Goal: Task Accomplishment & Management: Use online tool/utility

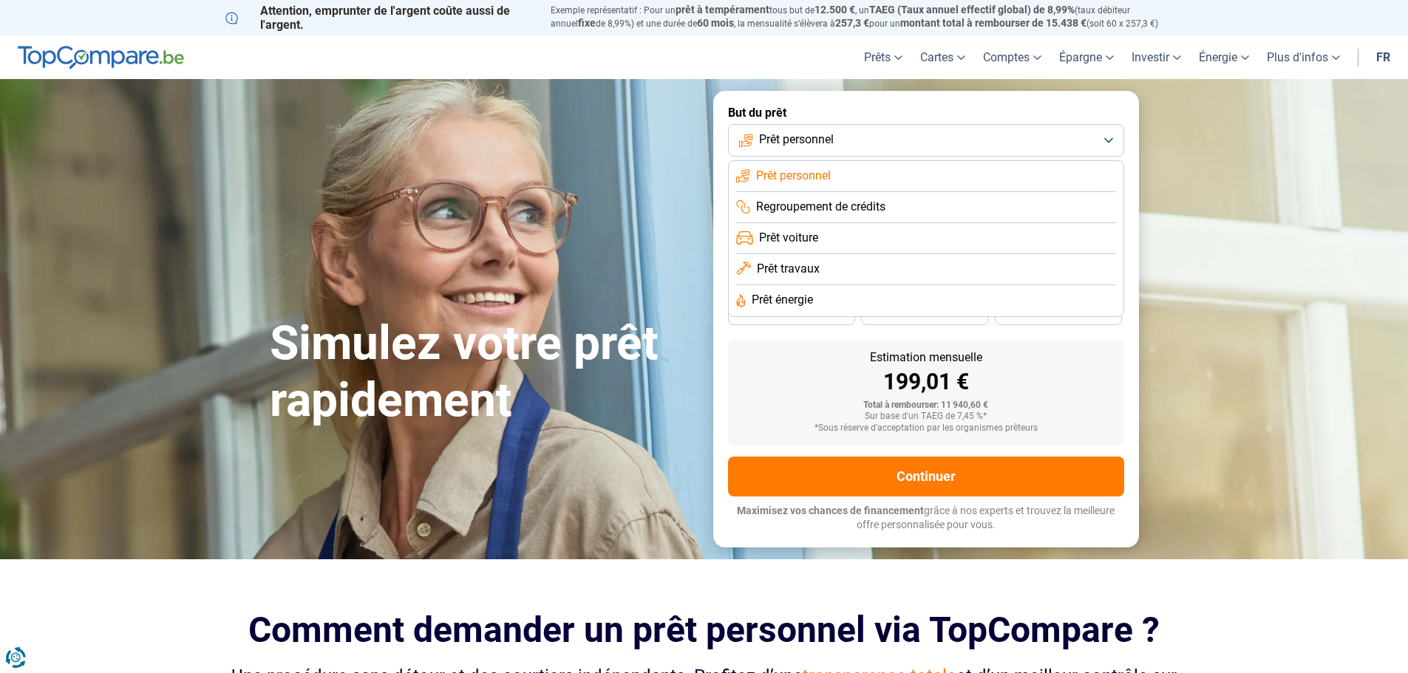
click at [783, 266] on span "Prêt travaux" at bounding box center [788, 269] width 63 height 16
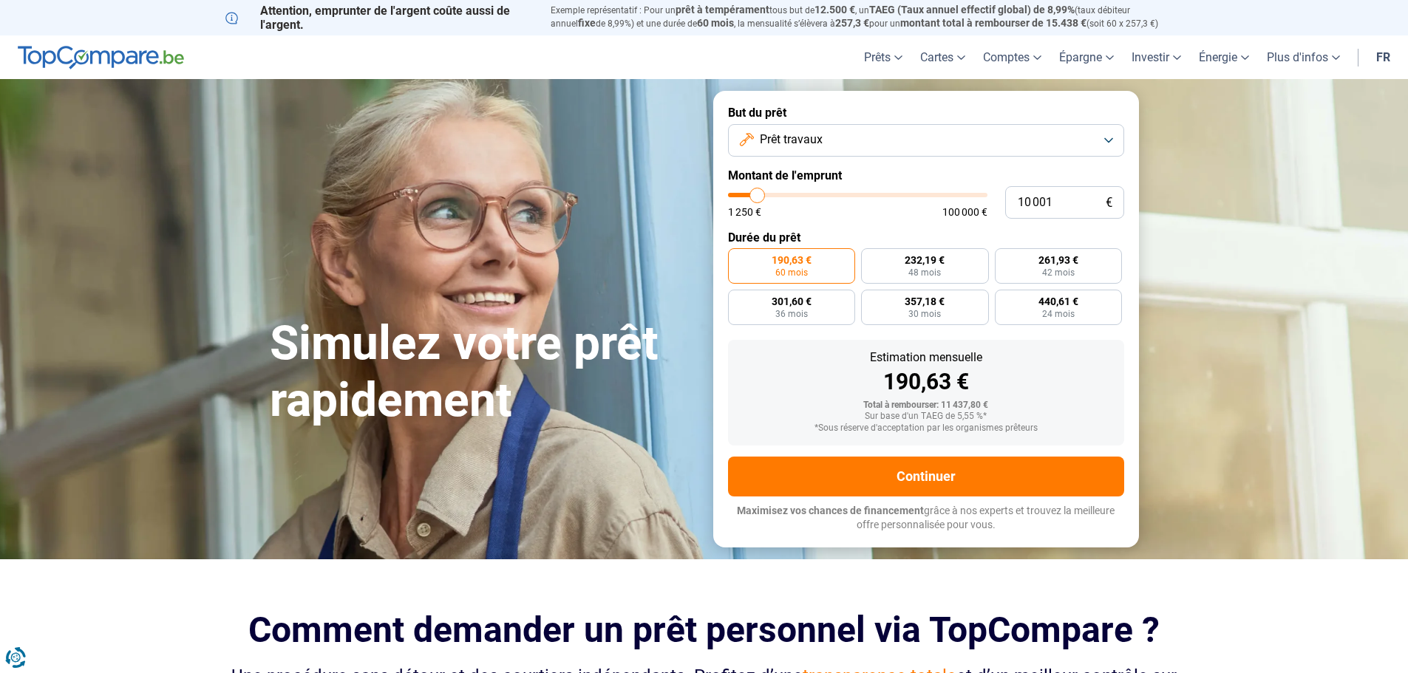
type input "15 750"
type input "15750"
type input "19 000"
type input "19000"
type input "25 750"
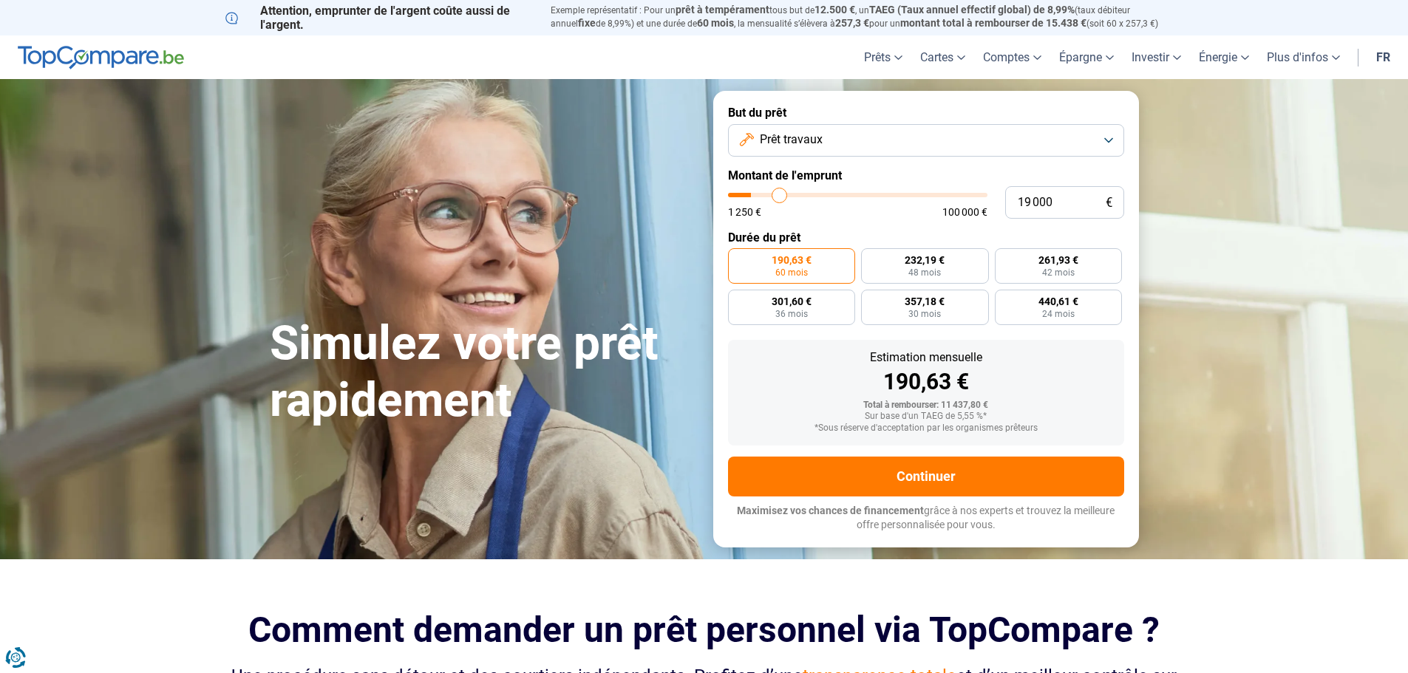
type input "25750"
type input "28 250"
type input "28250"
type input "32 500"
type input "32500"
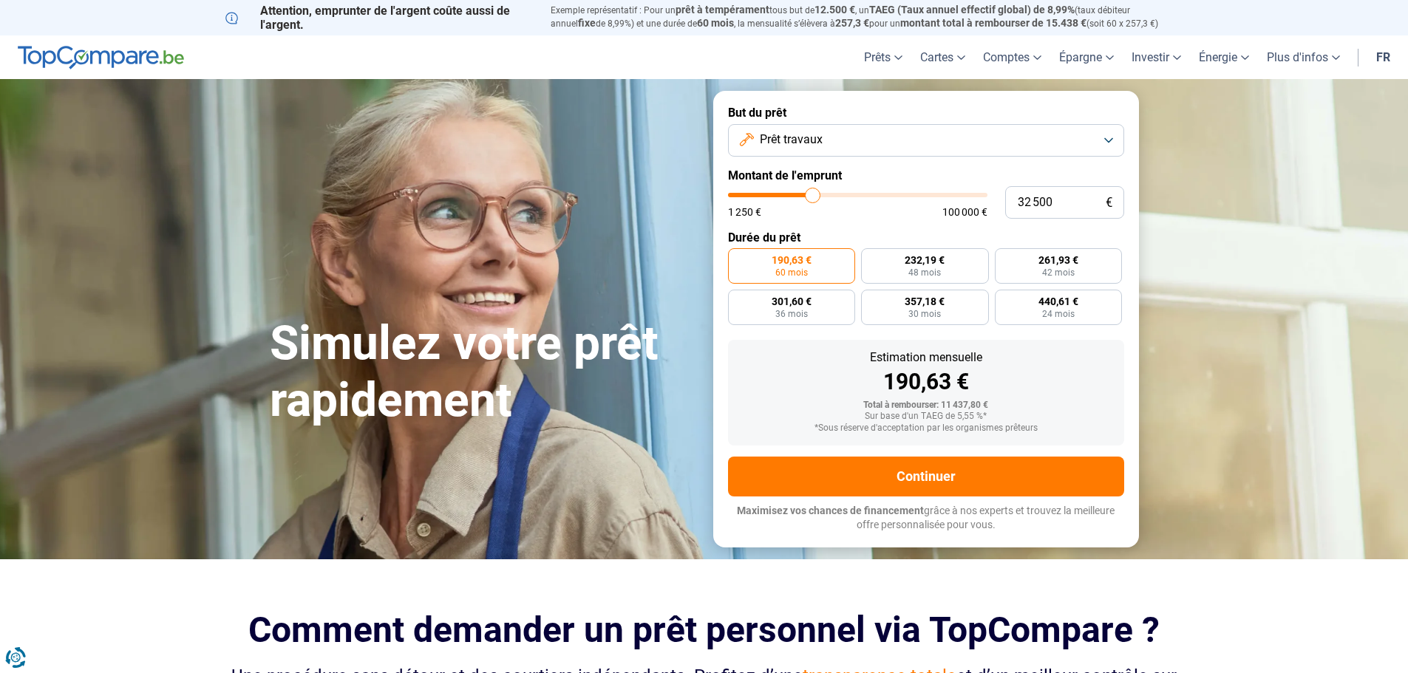
type input "34 750"
type input "34750"
type input "35 000"
type input "35000"
type input "35 250"
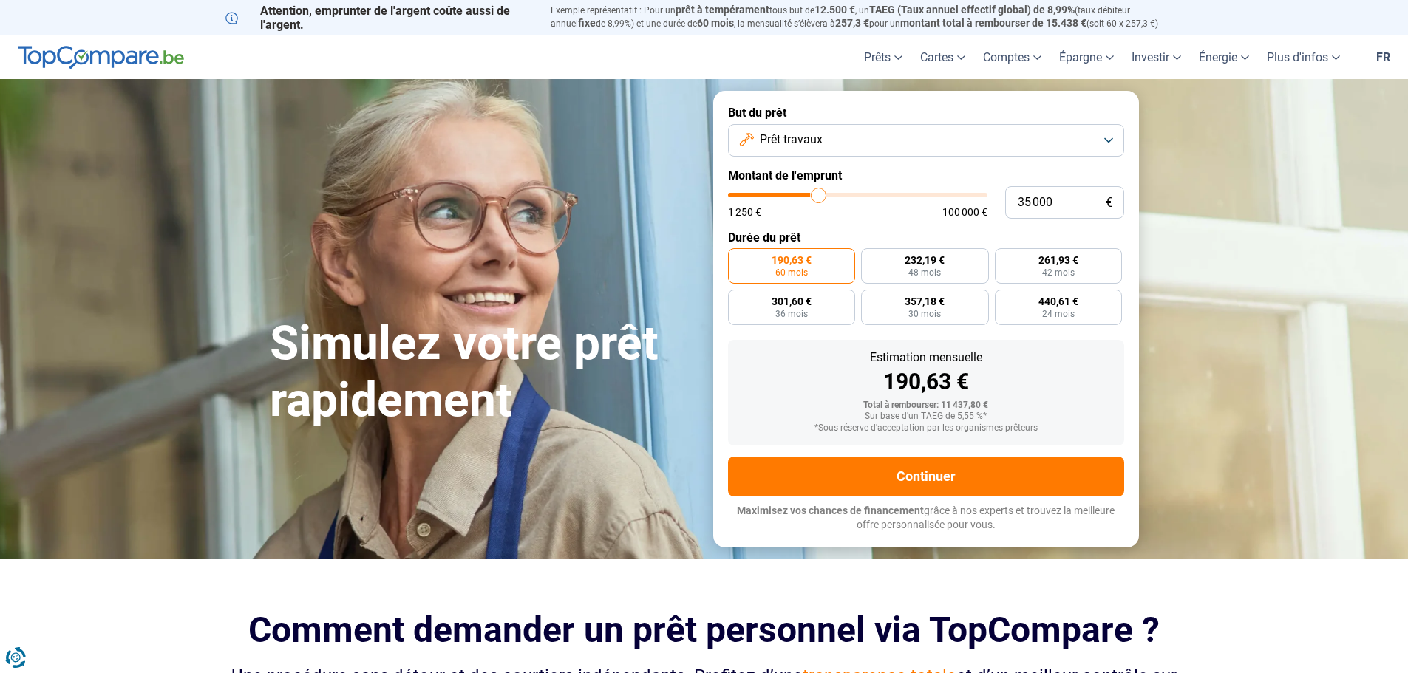
type input "35250"
type input "35 750"
type input "35750"
type input "36 750"
type input "36750"
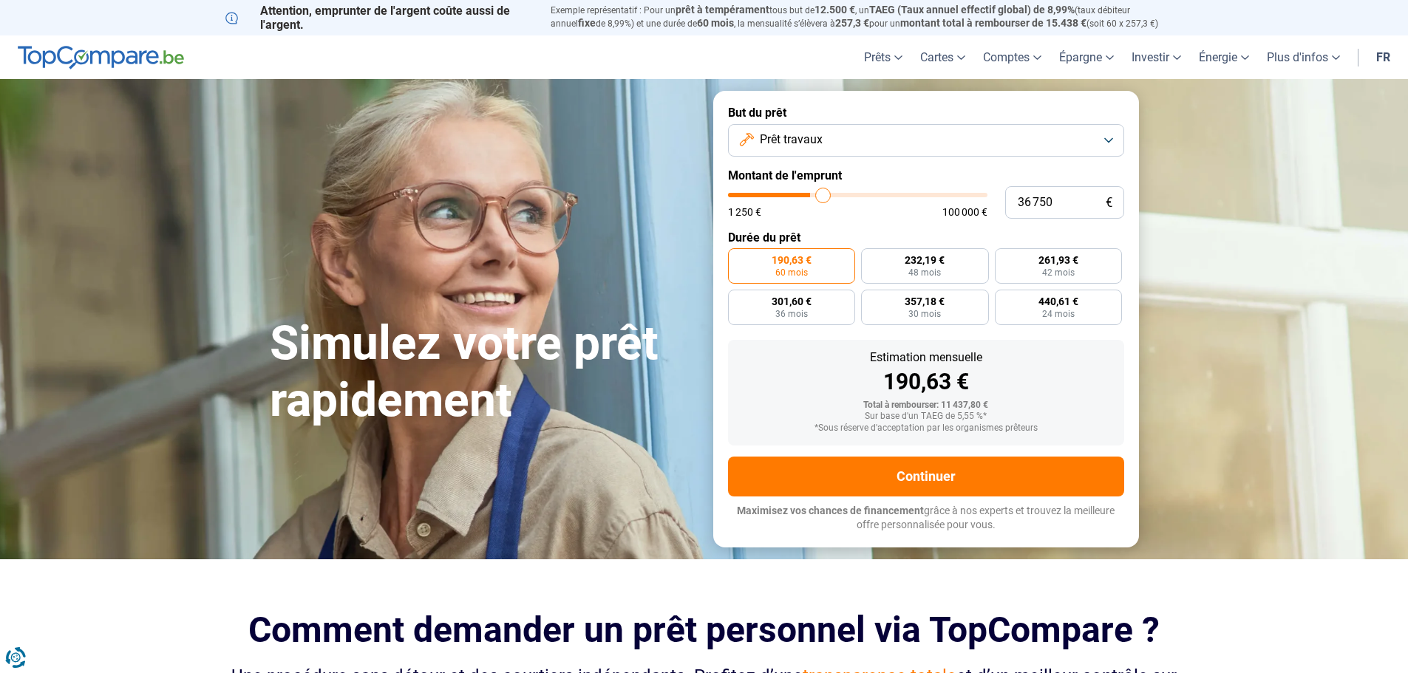
type input "38 000"
type input "38000"
type input "38 250"
type input "38250"
type input "39 250"
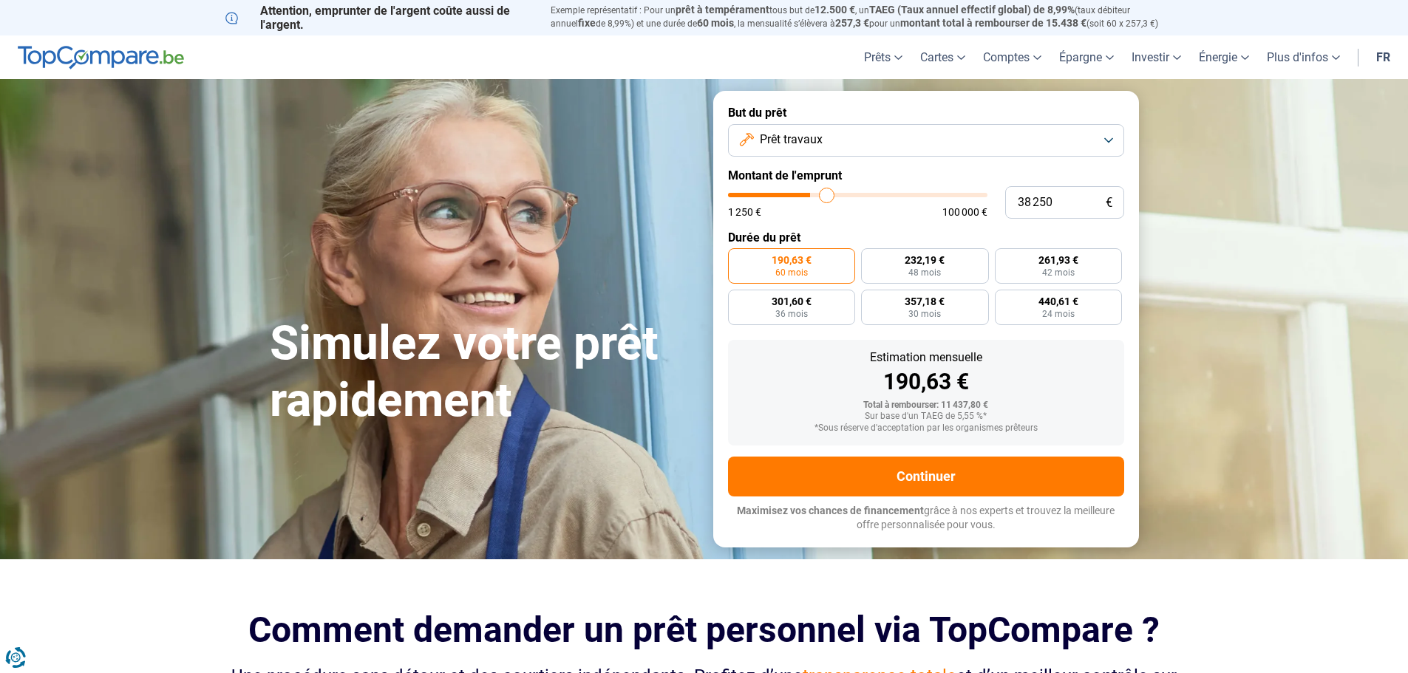
type input "39250"
type input "39 750"
type input "39750"
type input "40 000"
type input "40000"
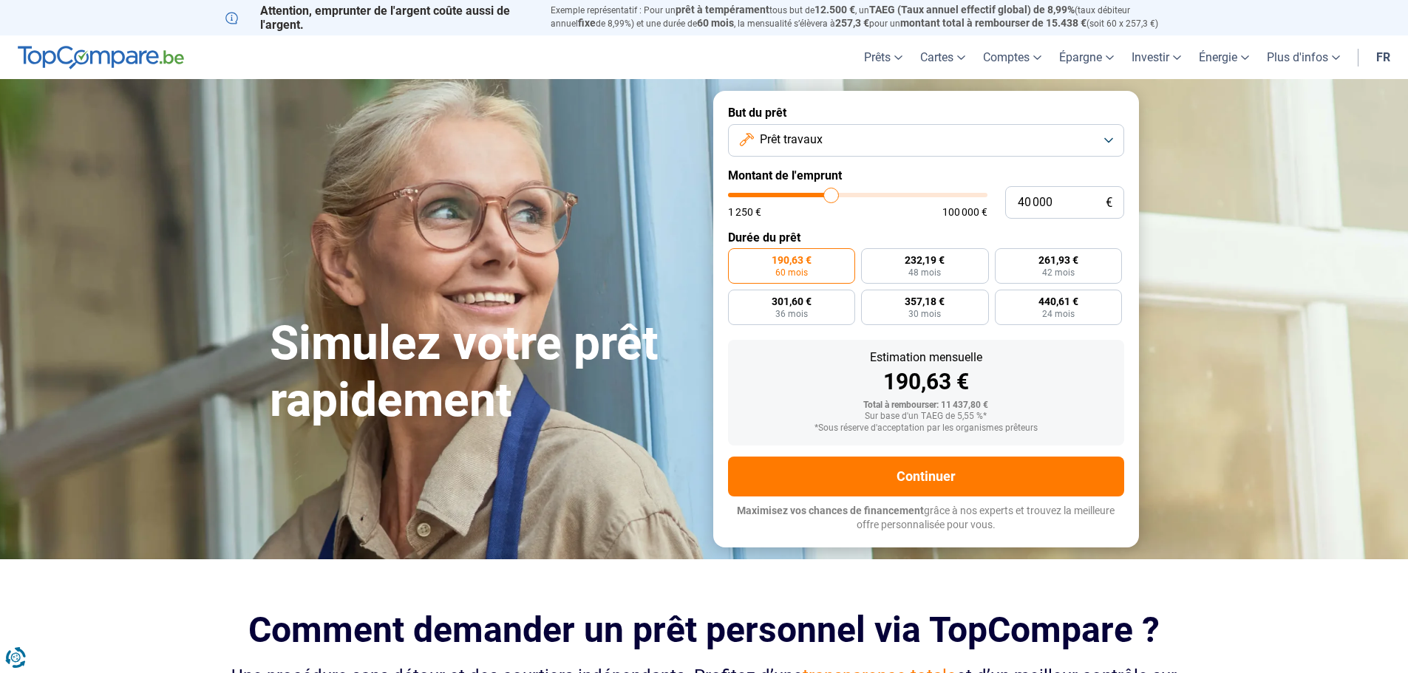
type input "41 250"
type input "41250"
type input "42 250"
type input "42250"
type input "42 750"
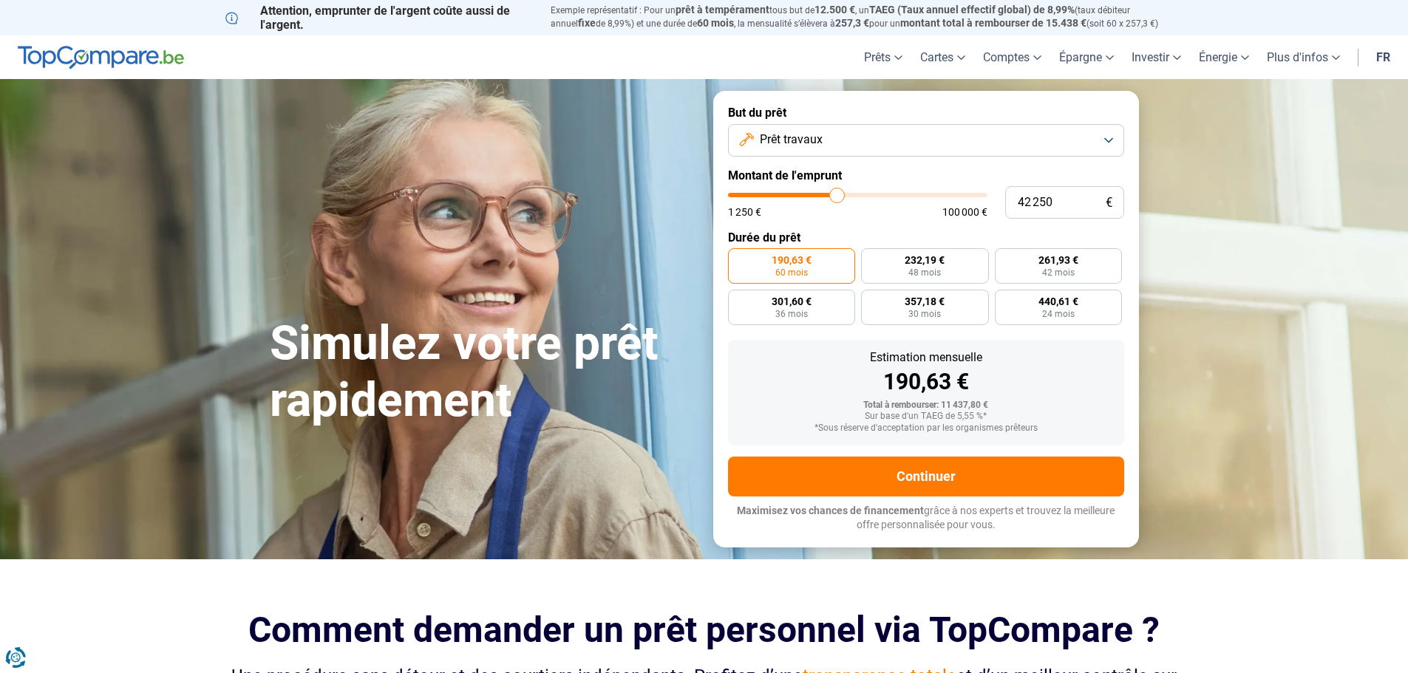
type input "42750"
type input "44 250"
type input "44250"
type input "45 000"
type input "45000"
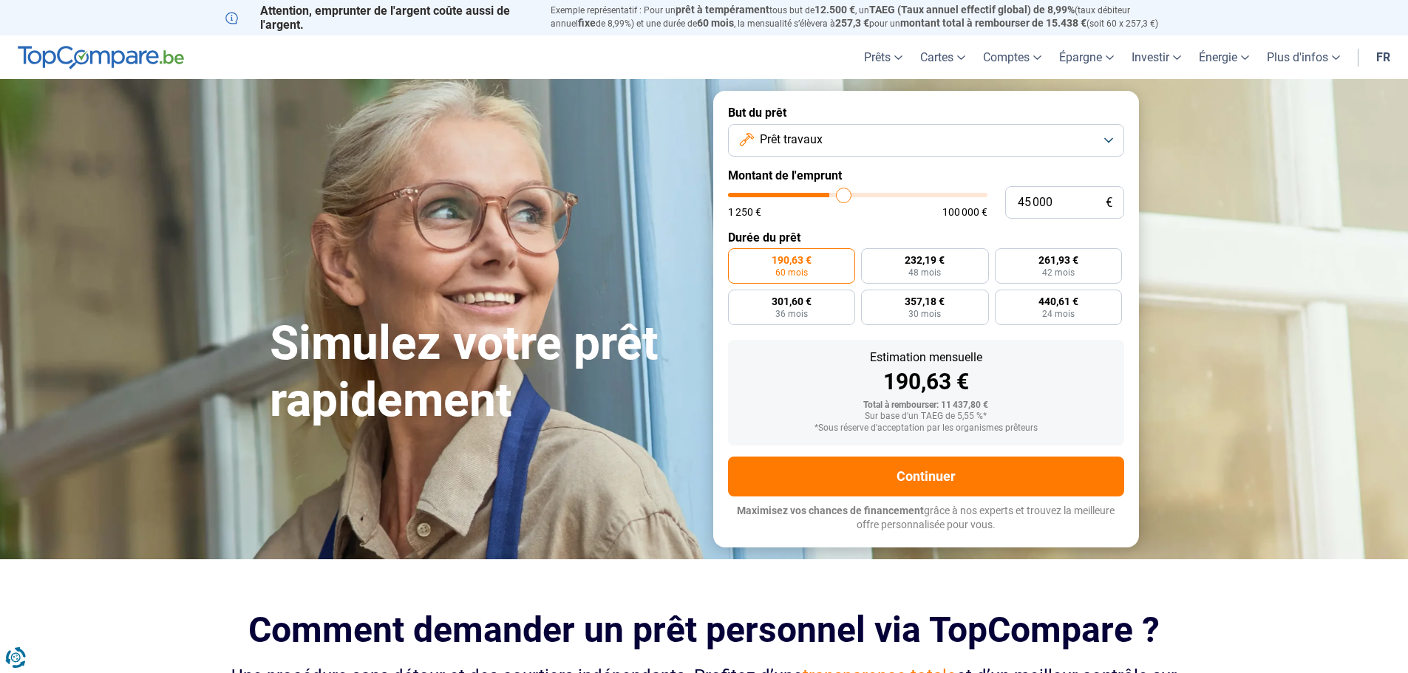
type input "45 250"
type input "45250"
type input "46 000"
type input "46000"
type input "46 500"
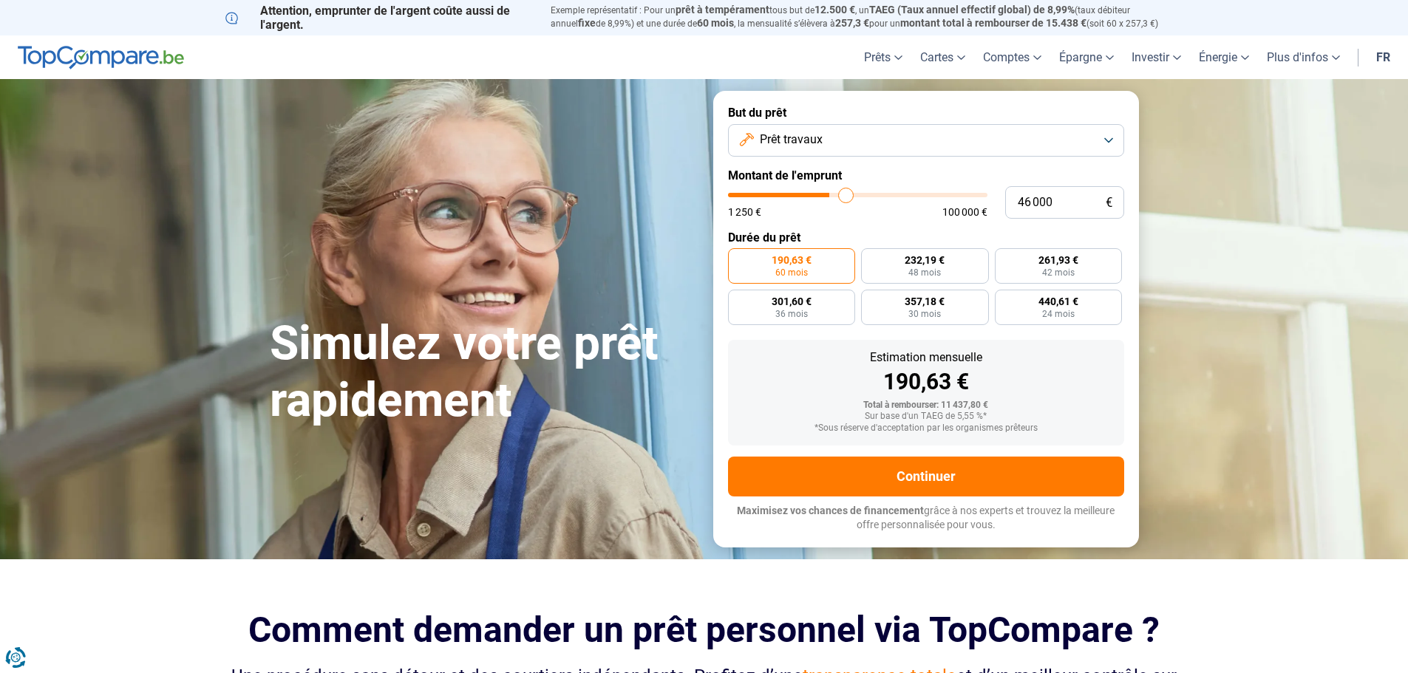
type input "46500"
type input "47 250"
type input "47250"
type input "49 000"
type input "49000"
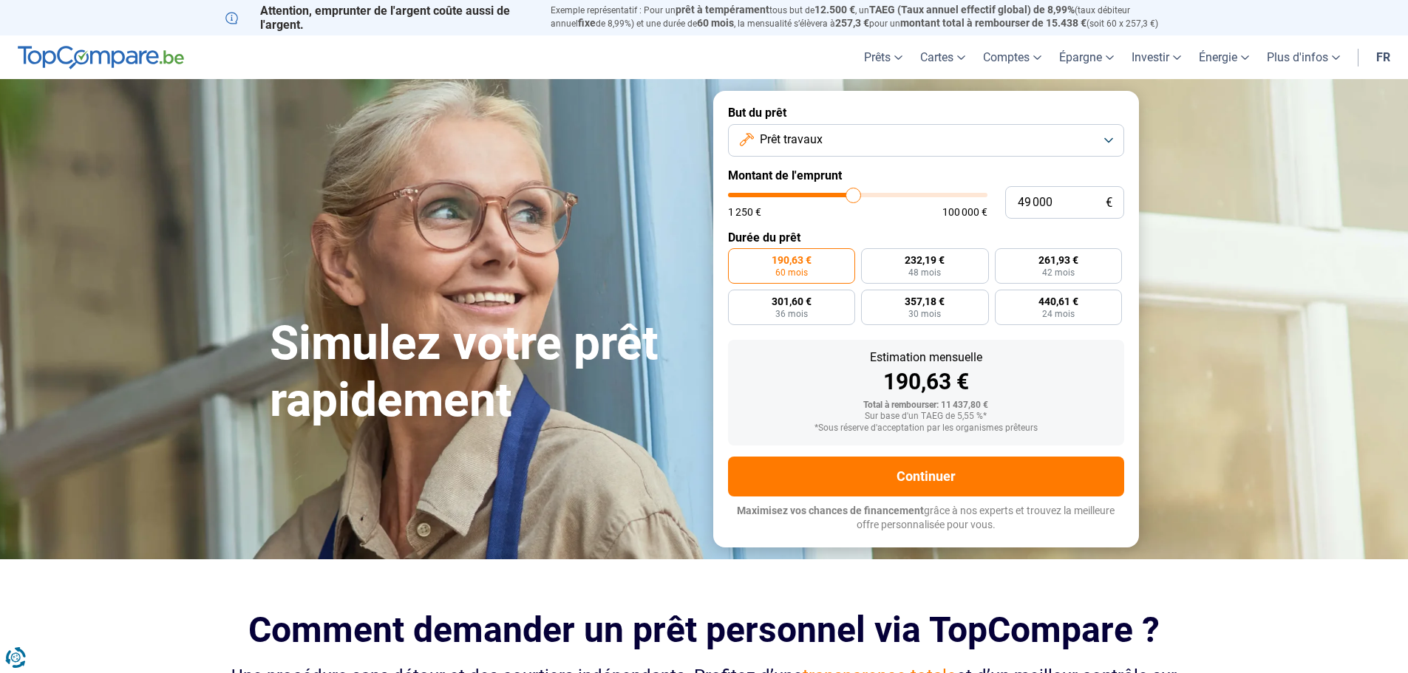
type input "54 000"
type input "54000"
type input "56 000"
type input "56000"
type input "61 500"
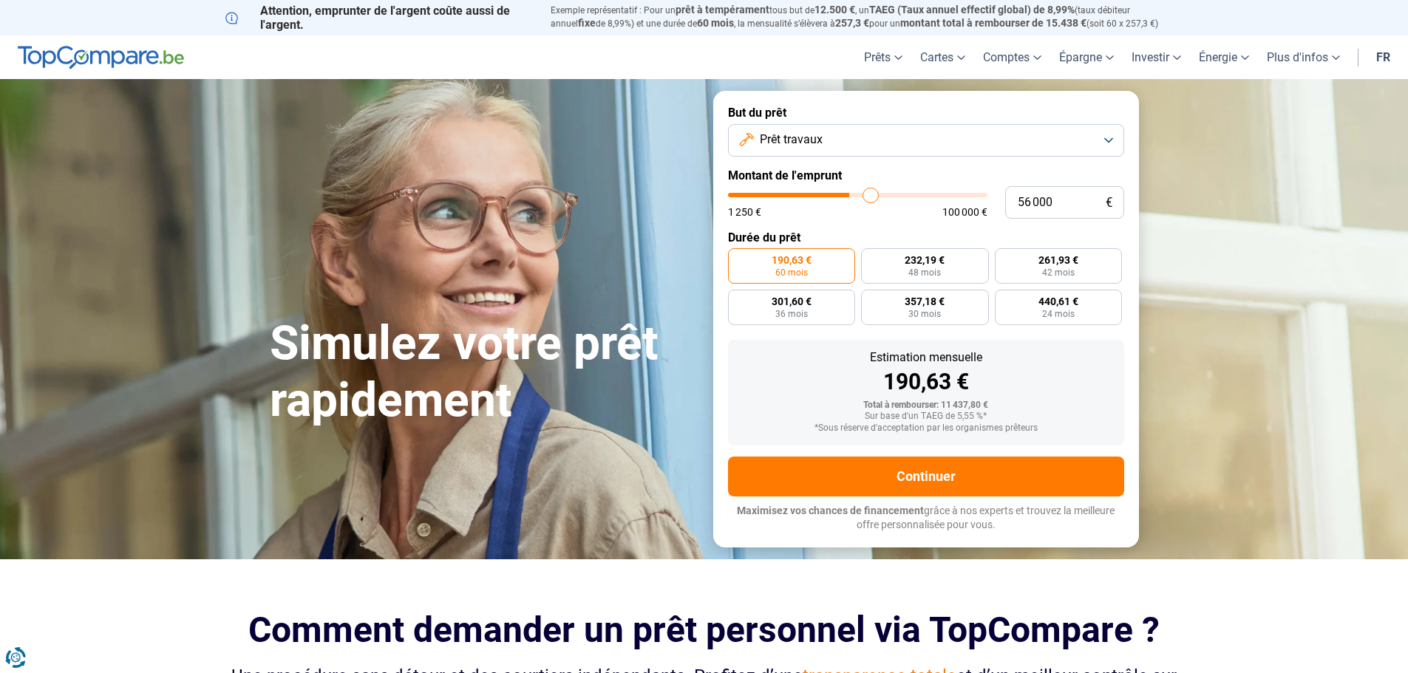
type input "61500"
type input "63 750"
type input "63750"
type input "64 500"
type input "64500"
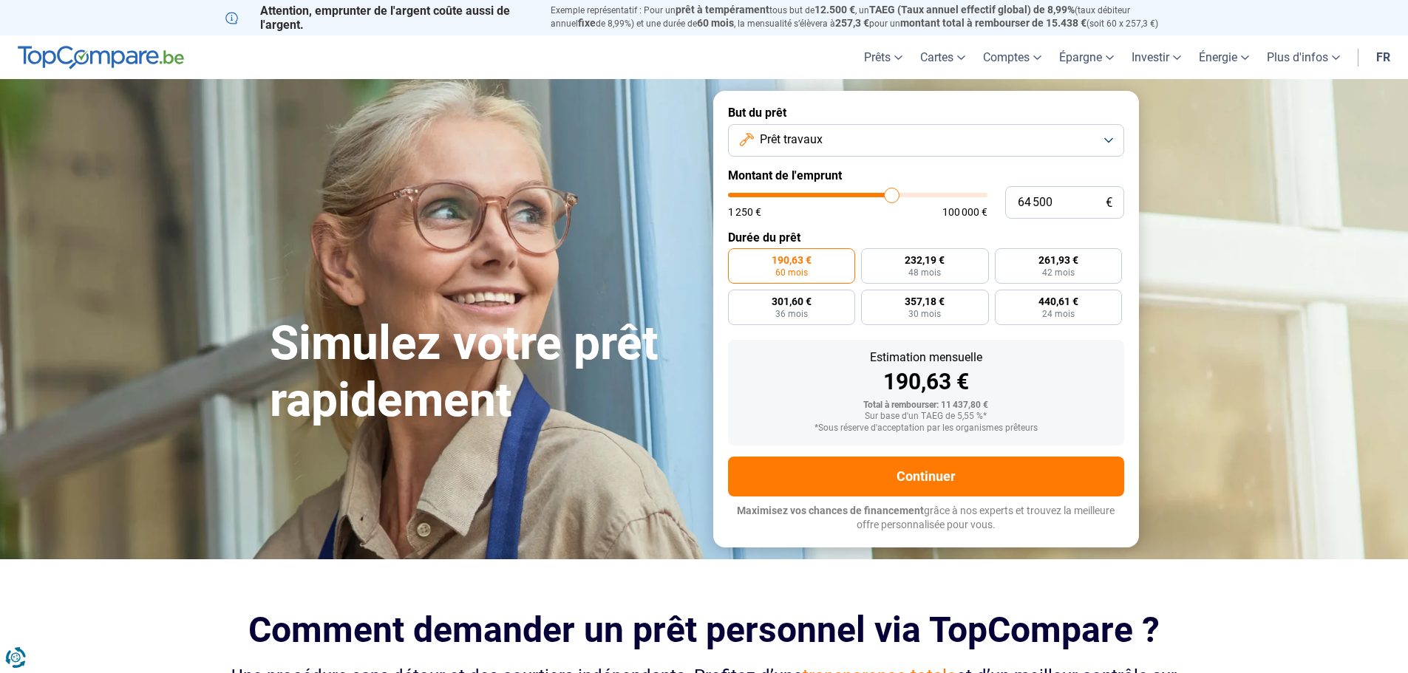
type input "64 750"
type input "64750"
type input "65 000"
type input "65000"
type input "65 250"
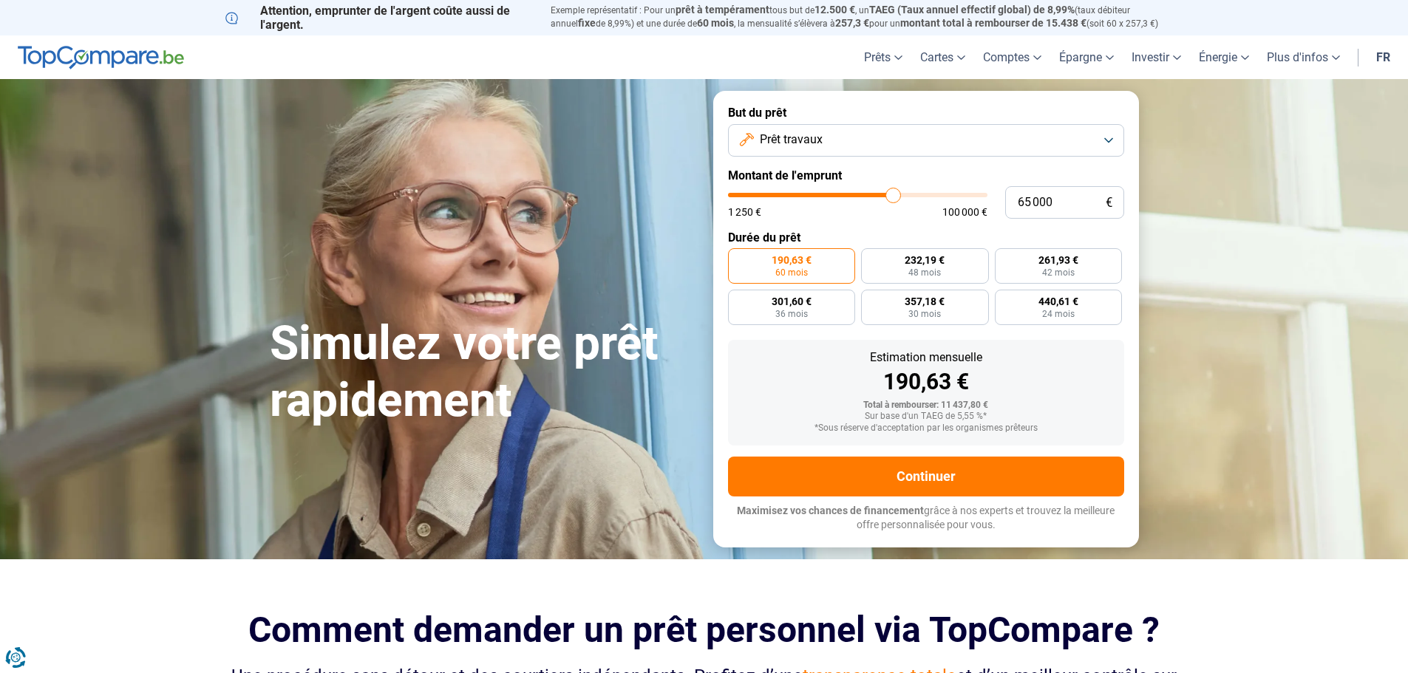
type input "65250"
type input "65 000"
type input "65000"
type input "64 250"
type input "64250"
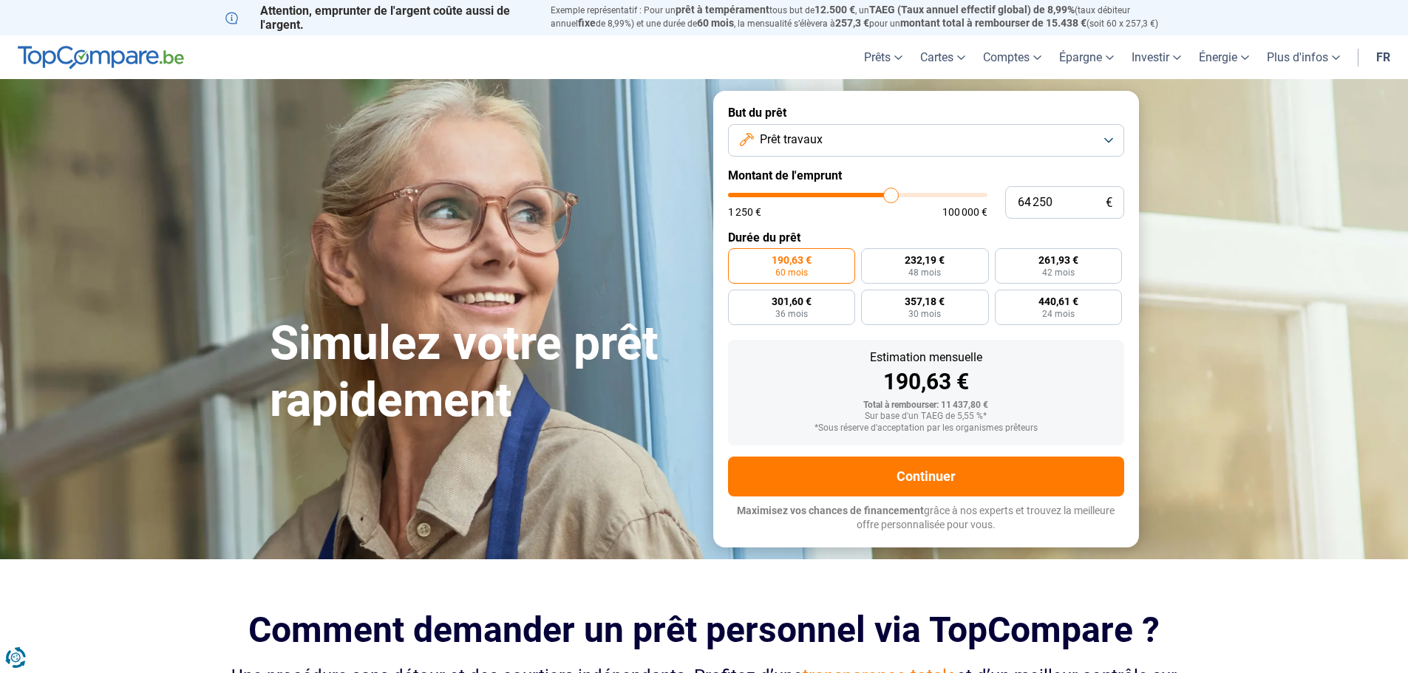
type input "62 250"
type input "62250"
type input "61 500"
type input "61500"
type input "60 000"
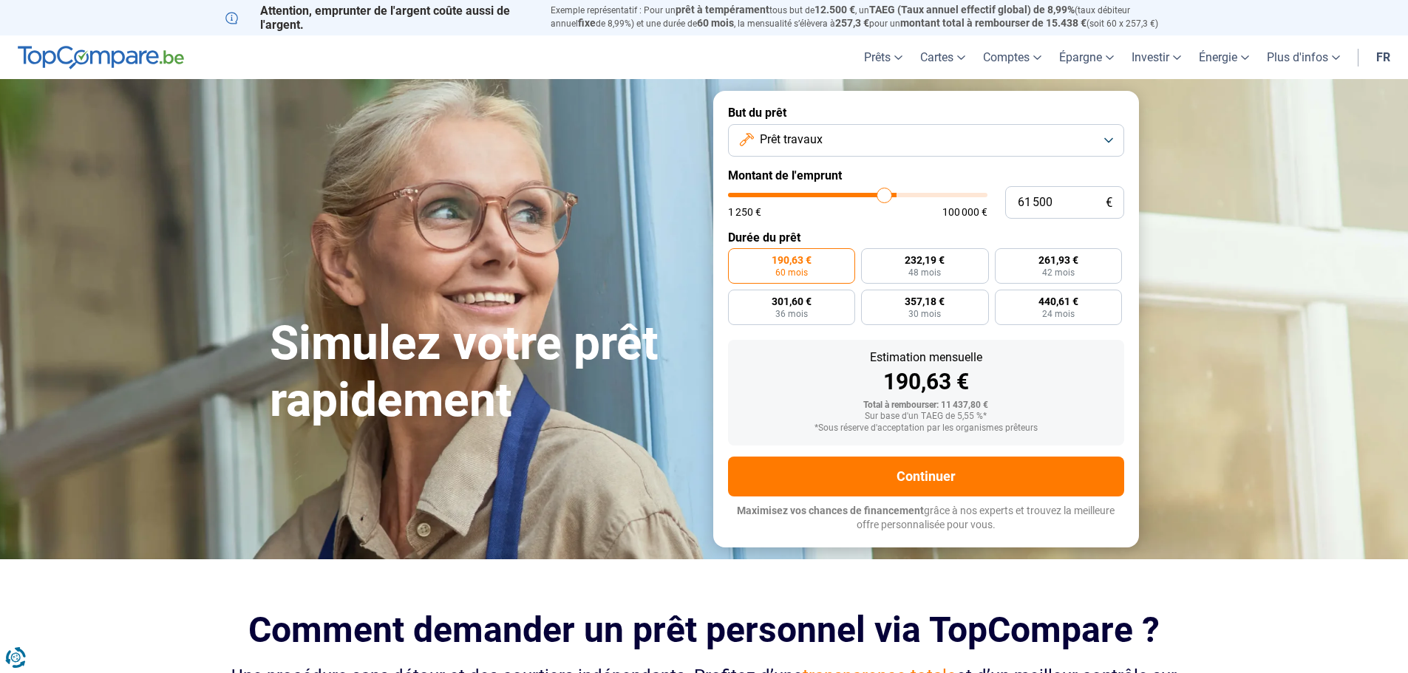
type input "60000"
type input "59 500"
type input "59500"
type input "58 750"
type input "58750"
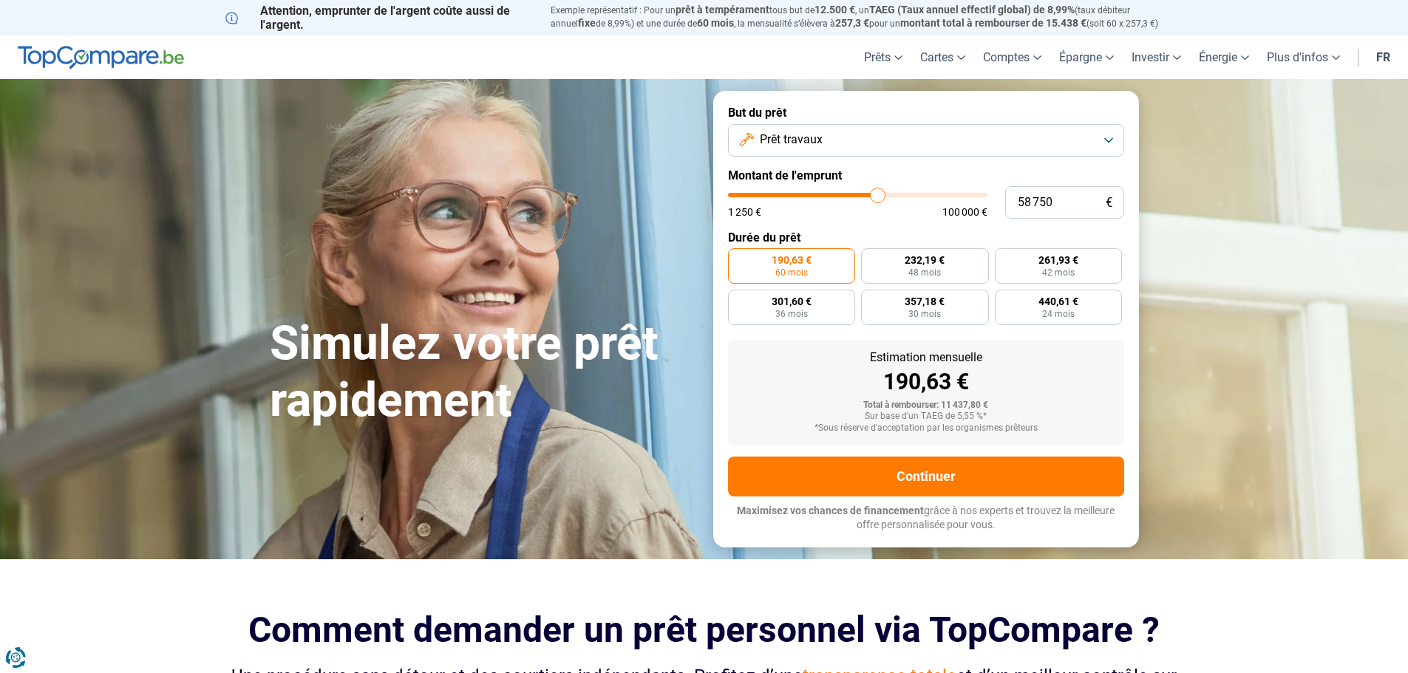
type input "58 000"
type input "58000"
type input "58 500"
type input "58500"
type input "58 750"
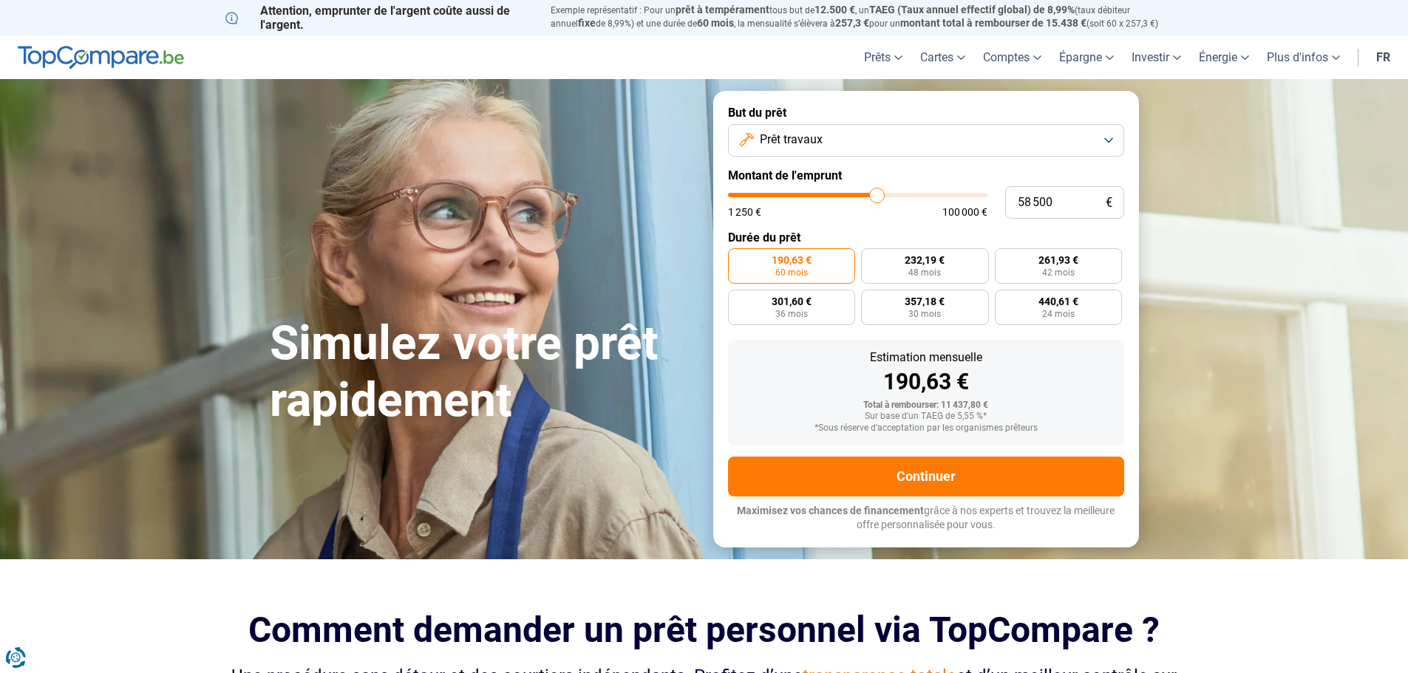
type input "58750"
type input "59 000"
type input "59000"
type input "59 250"
type input "59250"
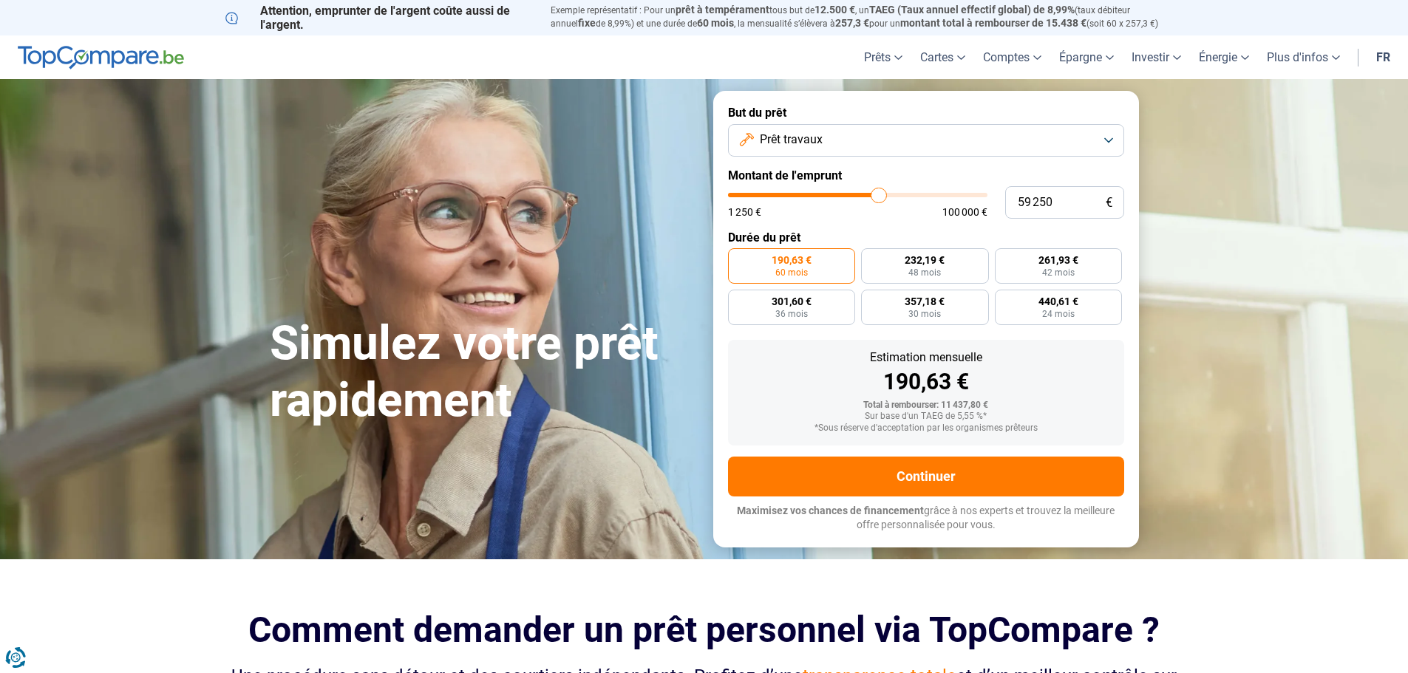
type input "59 500"
type input "59500"
type input "60 000"
drag, startPoint x: 756, startPoint y: 194, endPoint x: 880, endPoint y: 208, distance: 124.9
type input "60000"
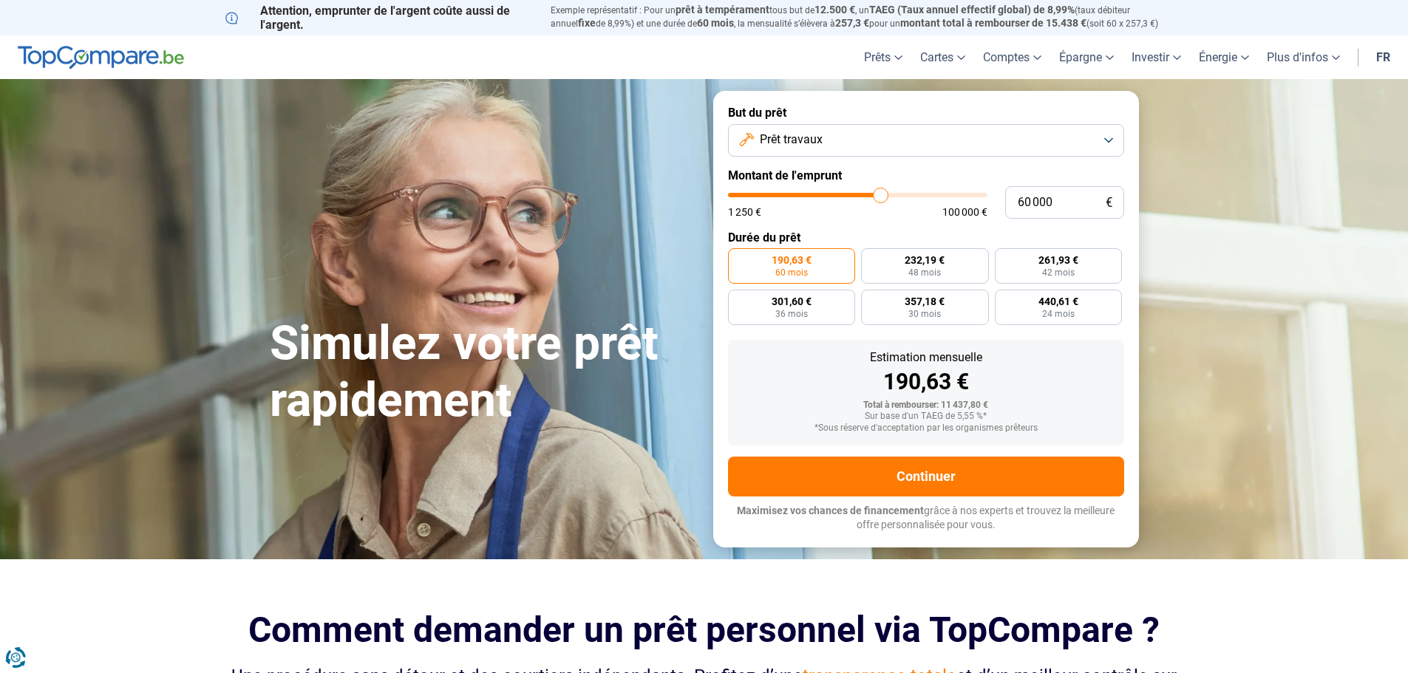
click at [880, 197] on input "range" at bounding box center [857, 195] width 259 height 4
radio input "false"
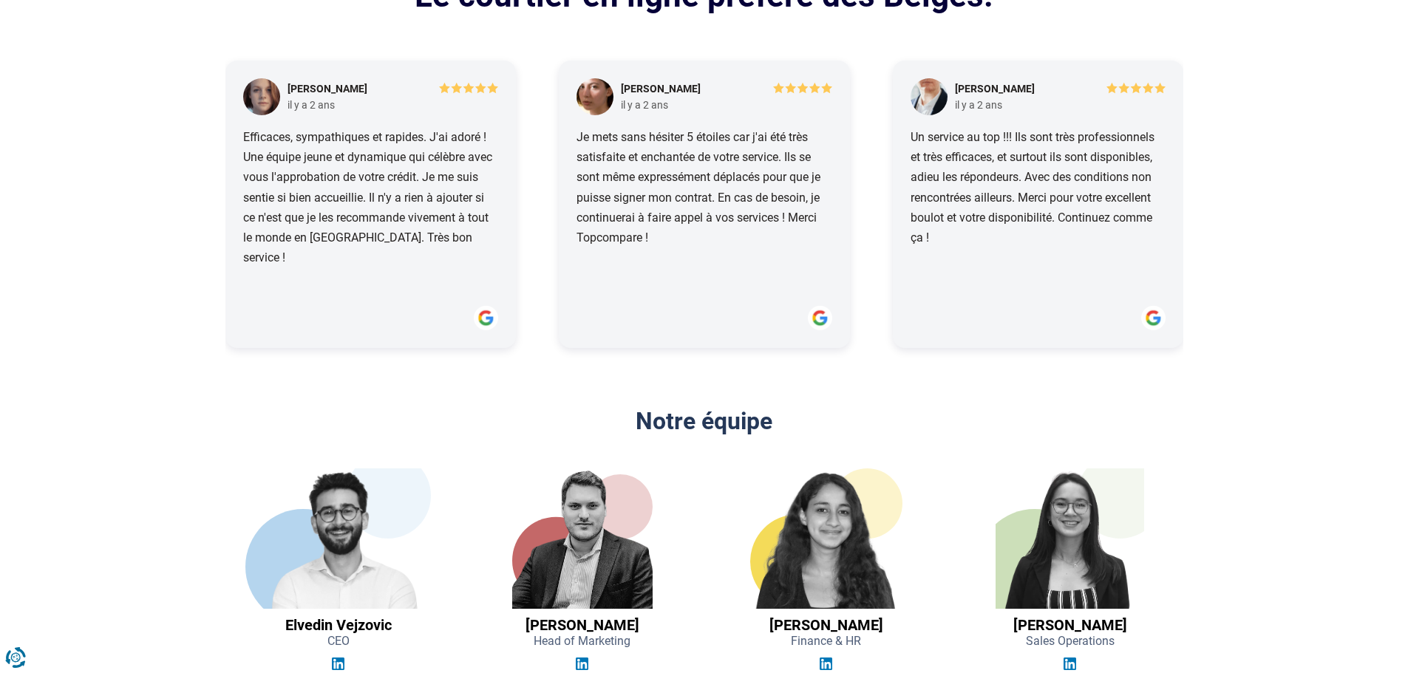
scroll to position [2069, 0]
